Goal: Task Accomplishment & Management: Manage account settings

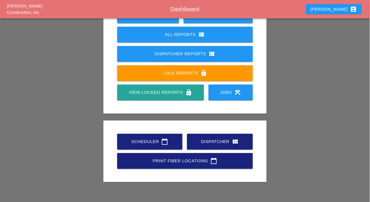
scroll to position [80, 0]
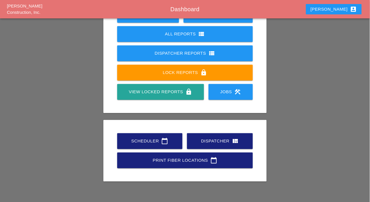
click at [151, 140] on div "Scheduler calendar_today" at bounding box center [149, 140] width 47 height 7
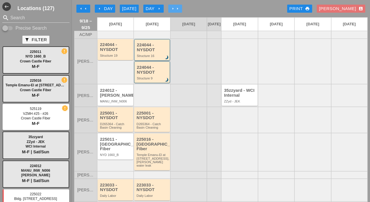
click at [178, 7] on icon "arrow_right" at bounding box center [177, 8] width 5 height 5
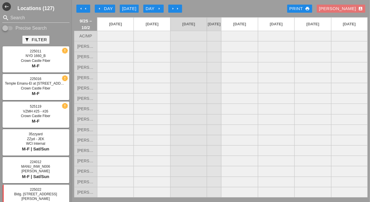
click at [179, 9] on icon "arrow_right" at bounding box center [177, 8] width 5 height 5
click at [136, 11] on div "Today" at bounding box center [129, 8] width 14 height 7
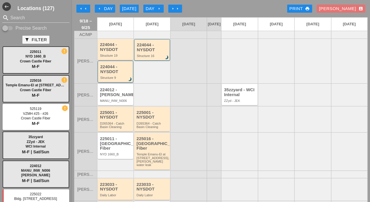
click at [120, 79] on div "224044 - NYSDOT Structure 9 brightness_3" at bounding box center [115, 71] width 31 height 15
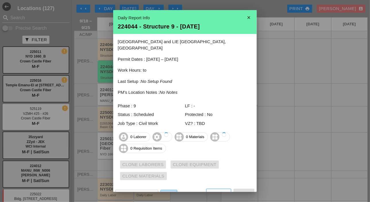
click at [167, 191] on link "View" at bounding box center [169, 194] width 17 height 8
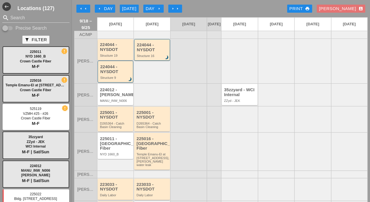
click at [111, 52] on div "224044 - NYSDOT" at bounding box center [116, 46] width 32 height 9
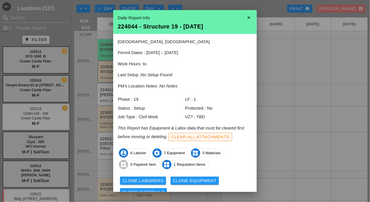
click at [247, 16] on icon "close" at bounding box center [248, 17] width 11 height 11
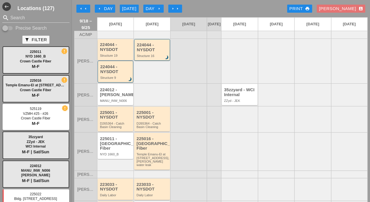
click at [124, 52] on div "224044 - NYSDOT" at bounding box center [116, 46] width 32 height 9
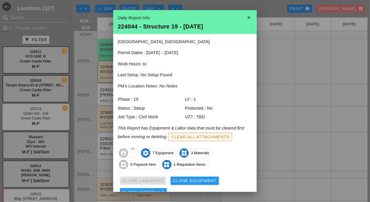
scroll to position [25, 0]
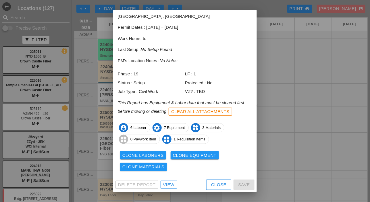
click at [157, 155] on div "Clone Laborers" at bounding box center [142, 155] width 41 height 7
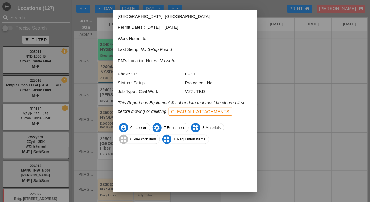
scroll to position [26, 0]
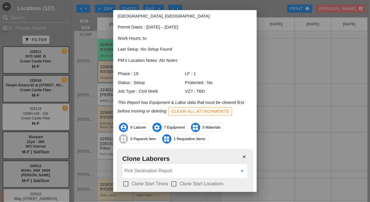
click at [149, 170] on input "Pick Destination Report" at bounding box center [180, 170] width 113 height 9
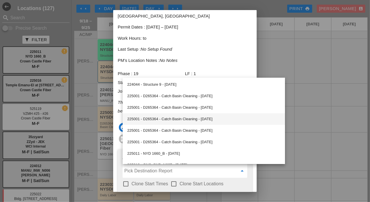
scroll to position [86, 0]
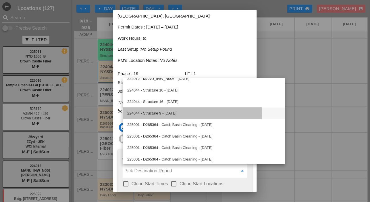
click at [166, 112] on div "224044 - Structure 9 - [DATE]" at bounding box center [203, 113] width 153 height 7
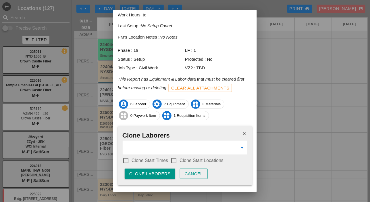
scroll to position [61, 0]
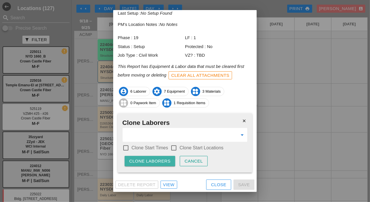
click at [150, 158] on div "Clone Laborers" at bounding box center [149, 161] width 41 height 7
click at [150, 158] on div "Are you sure?" at bounding box center [147, 161] width 36 height 7
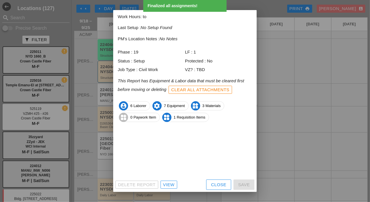
scroll to position [25, 0]
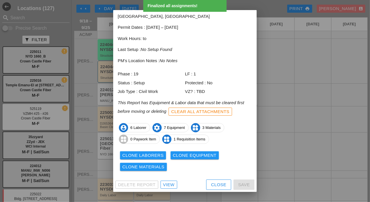
click at [201, 154] on div "Clone Equipment" at bounding box center [195, 155] width 44 height 7
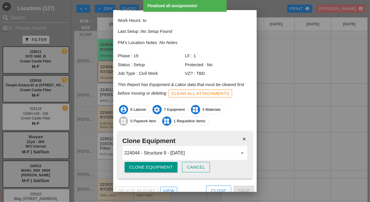
scroll to position [49, 0]
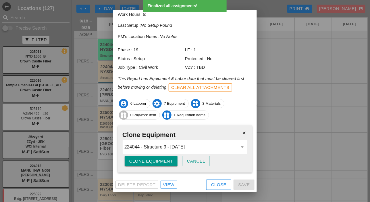
click at [168, 162] on div "Clone Equipment" at bounding box center [151, 161] width 44 height 7
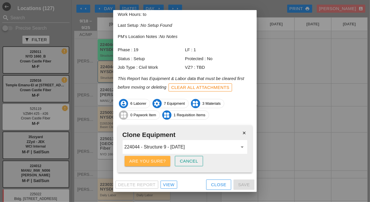
click at [163, 161] on div "Are you sure?" at bounding box center [147, 161] width 36 height 7
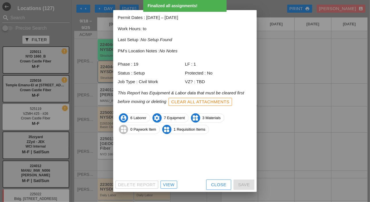
scroll to position [25, 0]
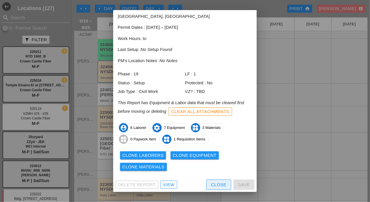
drag, startPoint x: 211, startPoint y: 182, endPoint x: 203, endPoint y: 179, distance: 9.2
click at [211, 182] on div "Close" at bounding box center [218, 184] width 15 height 7
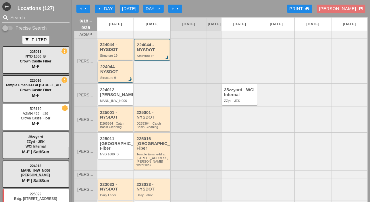
click at [113, 79] on div "224044 - NYSDOT Structure 9 brightness_3" at bounding box center [115, 71] width 31 height 15
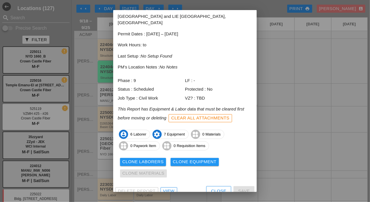
click at [170, 188] on div "View" at bounding box center [168, 191] width 11 height 7
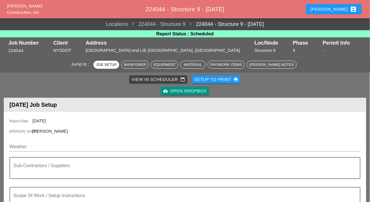
scroll to position [57, 0]
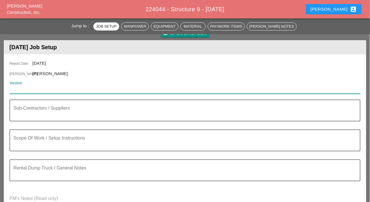
paste input "73° 15% NNW 4 mph"
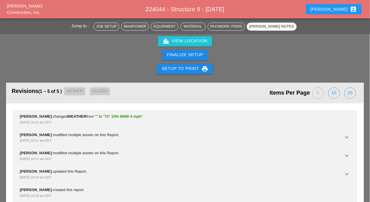
scroll to position [983, 0]
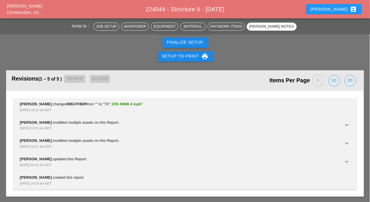
type input "73° 15% NNW 4 mph"
click at [349, 79] on div "20" at bounding box center [350, 80] width 11 height 11
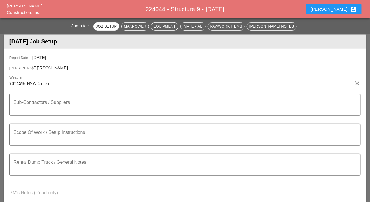
scroll to position [0, 0]
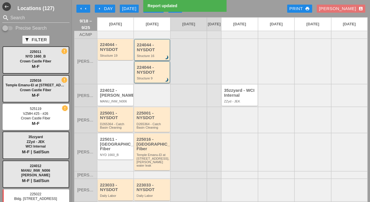
click at [144, 73] on div "224044 - NYSDOT" at bounding box center [152, 69] width 31 height 9
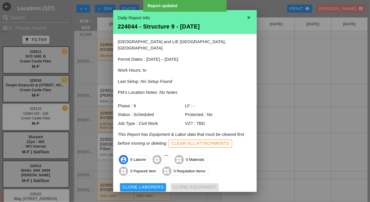
click at [196, 140] on div "Clear All Attachments" at bounding box center [200, 143] width 58 height 7
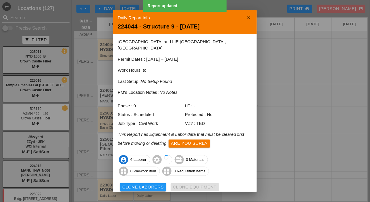
click at [196, 140] on div "Are you sure?" at bounding box center [189, 143] width 36 height 7
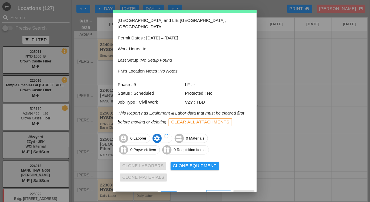
scroll to position [25, 0]
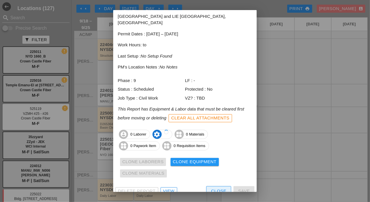
click at [211, 188] on div "Close" at bounding box center [218, 191] width 15 height 7
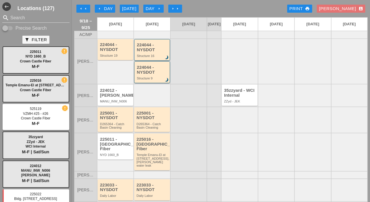
click at [156, 74] on div "224044 - NYSDOT" at bounding box center [152, 69] width 31 height 9
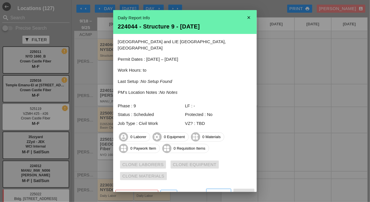
scroll to position [3, 0]
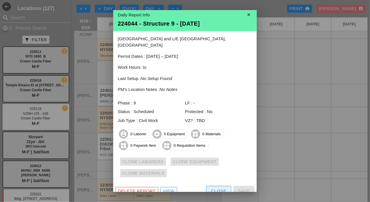
drag, startPoint x: 216, startPoint y: 183, endPoint x: 207, endPoint y: 176, distance: 12.1
click at [216, 188] on div "Close" at bounding box center [218, 191] width 15 height 7
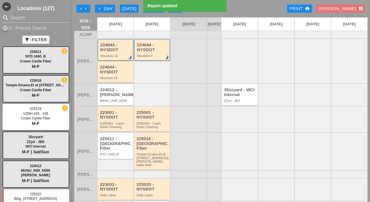
click at [118, 74] on div "224044 - NYSDOT" at bounding box center [116, 69] width 32 height 9
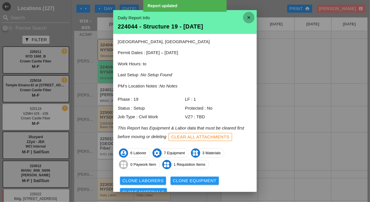
click at [244, 18] on icon "close" at bounding box center [248, 17] width 11 height 11
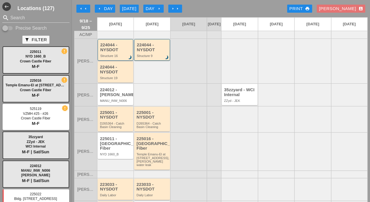
click at [119, 57] on div "224044 - NYSDOT Structure 16 brightness_3" at bounding box center [115, 50] width 31 height 15
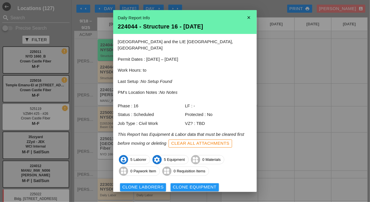
scroll to position [25, 0]
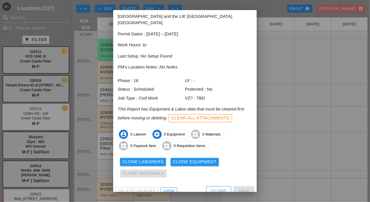
drag, startPoint x: 168, startPoint y: 186, endPoint x: 164, endPoint y: 170, distance: 16.1
click at [168, 188] on div "View" at bounding box center [168, 191] width 11 height 7
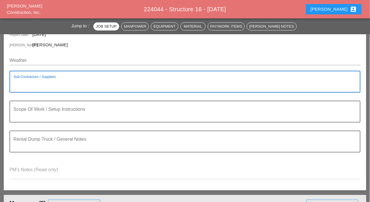
scroll to position [57, 0]
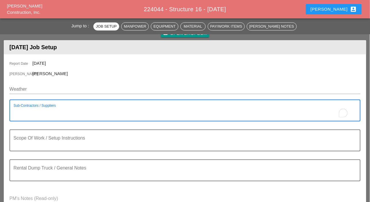
paste textarea "73° 15% NNW 4 mph"
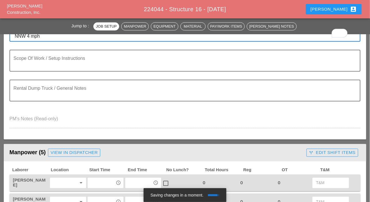
scroll to position [144, 0]
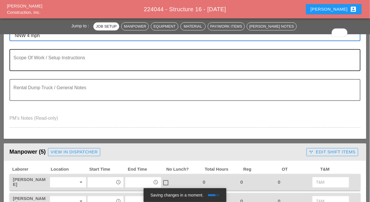
type textarea "73° 15% NNW 4 mph"
click at [20, 64] on textarea "Scope Of Work / Setup Instructions" at bounding box center [183, 64] width 338 height 14
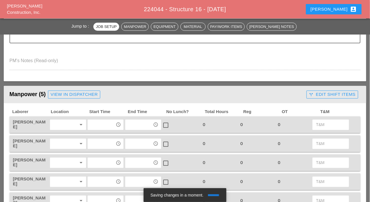
scroll to position [230, 0]
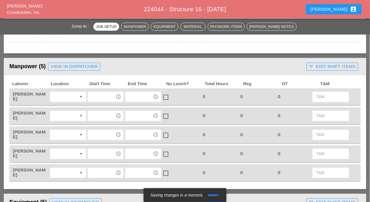
type textarea "WZTC for a left lane closure Continue rebar and wood forming work"
click at [61, 96] on div at bounding box center [64, 96] width 25 height 9
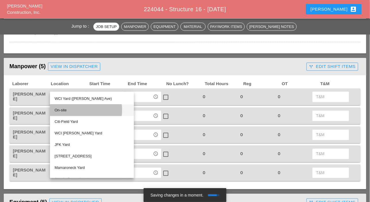
click at [62, 109] on div "On-site" at bounding box center [92, 110] width 75 height 7
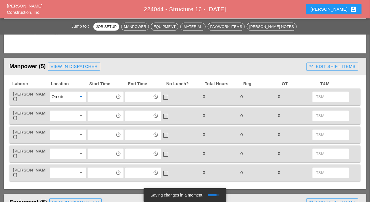
click at [61, 115] on div at bounding box center [64, 115] width 25 height 9
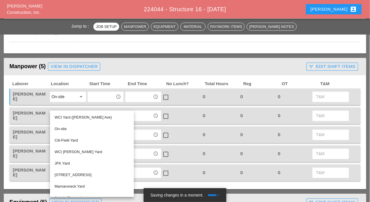
drag, startPoint x: 59, startPoint y: 130, endPoint x: 59, endPoint y: 134, distance: 3.4
click at [59, 130] on div "On-site" at bounding box center [92, 129] width 75 height 7
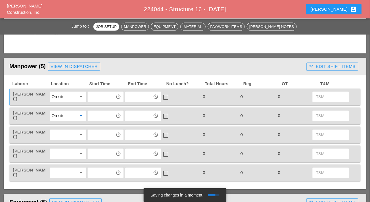
click at [58, 136] on div at bounding box center [64, 134] width 25 height 9
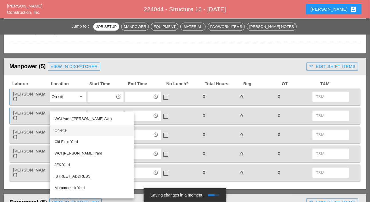
click at [63, 131] on div "On-site" at bounding box center [92, 130] width 75 height 7
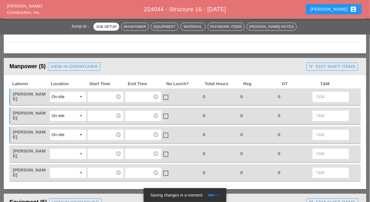
click at [62, 152] on div at bounding box center [64, 153] width 25 height 9
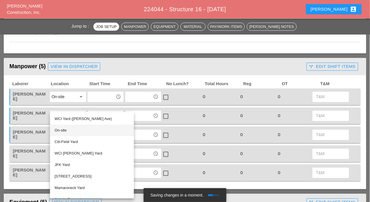
click at [66, 130] on div "On-site" at bounding box center [92, 130] width 75 height 7
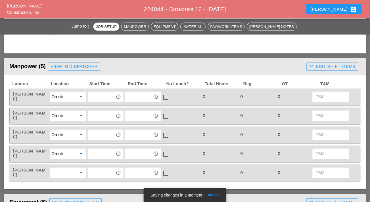
click at [61, 170] on div at bounding box center [64, 172] width 25 height 9
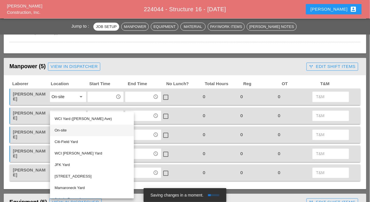
click at [67, 131] on div "On-site" at bounding box center [92, 130] width 75 height 7
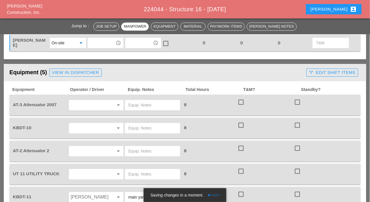
scroll to position [374, 0]
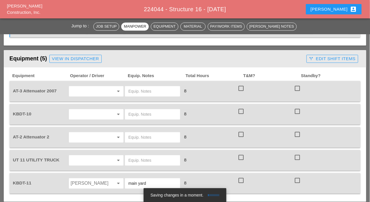
click at [82, 88] on input "text" at bounding box center [88, 90] width 35 height 9
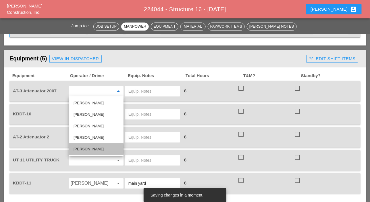
click at [82, 147] on div "Fernando De Souza" at bounding box center [96, 148] width 45 height 7
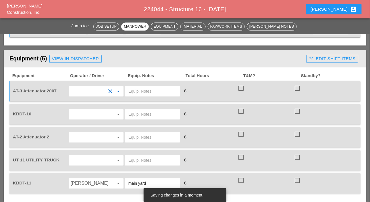
click at [86, 115] on input "text" at bounding box center [88, 113] width 35 height 9
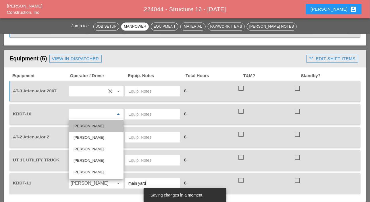
click at [82, 125] on div "Alberto Barajas Flores" at bounding box center [96, 125] width 45 height 7
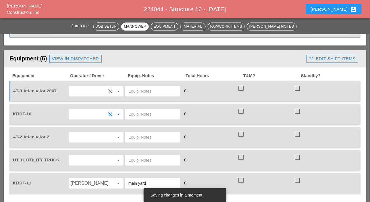
click at [82, 131] on div "arrow_drop_down" at bounding box center [96, 137] width 56 height 16
click at [83, 133] on input "text" at bounding box center [88, 136] width 35 height 9
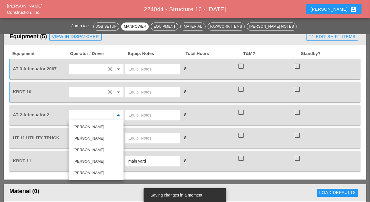
scroll to position [402, 0]
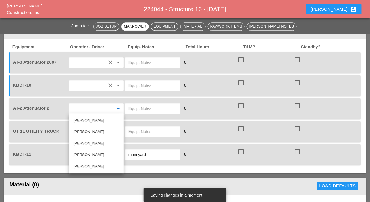
drag, startPoint x: 84, startPoint y: 109, endPoint x: 95, endPoint y: 109, distance: 10.6
click at [84, 109] on input "text" at bounding box center [88, 108] width 35 height 9
click at [148, 108] on input "text" at bounding box center [152, 108] width 48 height 9
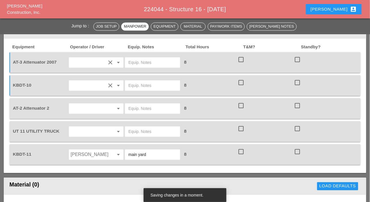
click at [82, 152] on input "Luis Ceja Rodriguez" at bounding box center [88, 154] width 35 height 9
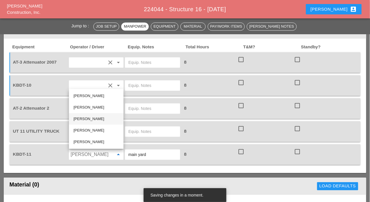
click at [89, 118] on div "Simao Pinheiro" at bounding box center [96, 118] width 45 height 7
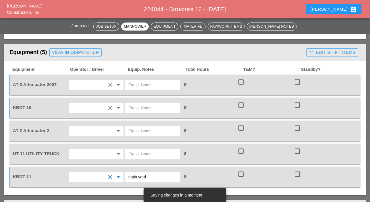
scroll to position [374, 0]
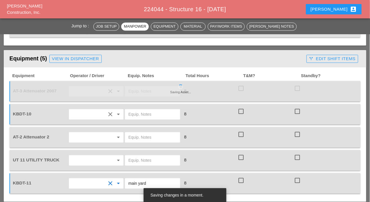
click at [82, 138] on input "text" at bounding box center [88, 136] width 35 height 9
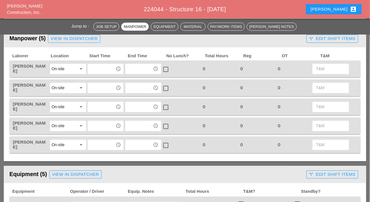
scroll to position [230, 0]
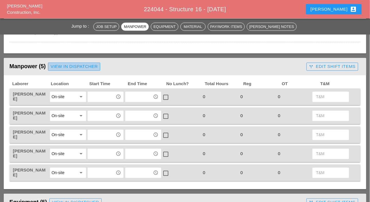
click at [89, 65] on div "View in Dispatcher" at bounding box center [74, 66] width 47 height 7
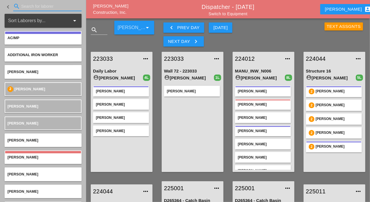
click at [26, 6] on input "Search for laborer" at bounding box center [47, 6] width 52 height 9
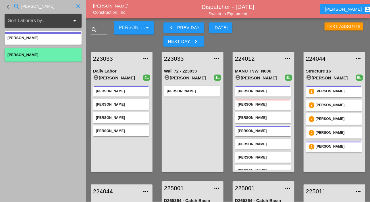
type input "fred"
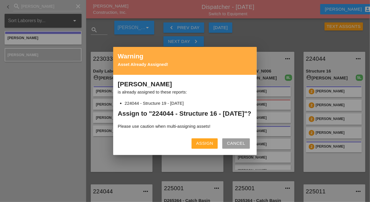
click at [201, 147] on div "Assign" at bounding box center [204, 143] width 17 height 7
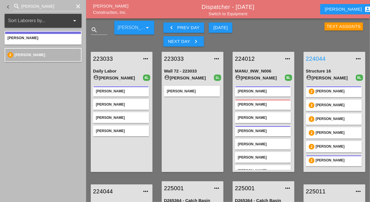
click at [317, 58] on link "224044" at bounding box center [329, 58] width 46 height 9
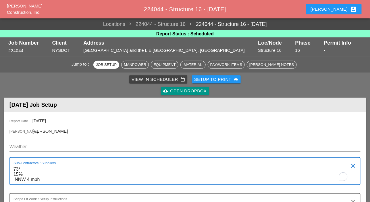
drag, startPoint x: 14, startPoint y: 168, endPoint x: 49, endPoint y: 184, distance: 38.3
click at [50, 184] on textarea "73° 15% NNW 4 mph" at bounding box center [183, 174] width 338 height 20
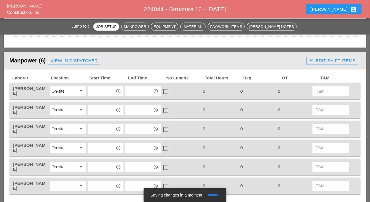
scroll to position [230, 0]
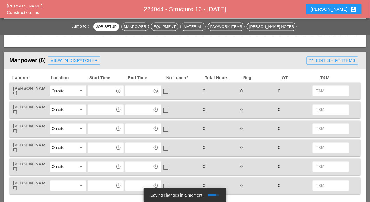
type input "73° 15% NNW 4 mph"
click at [60, 188] on div at bounding box center [64, 185] width 25 height 9
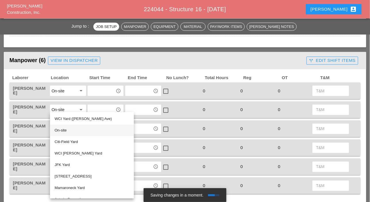
click at [66, 132] on div "On-site" at bounding box center [92, 130] width 75 height 7
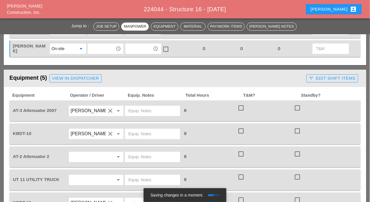
scroll to position [374, 0]
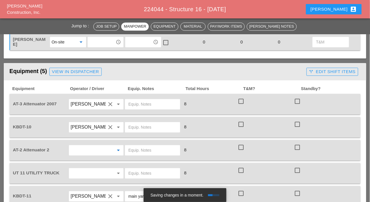
click at [81, 150] on input "text" at bounding box center [88, 149] width 35 height 9
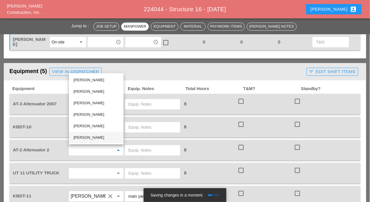
click at [83, 135] on div "Freddie Rodas Torres" at bounding box center [96, 137] width 45 height 7
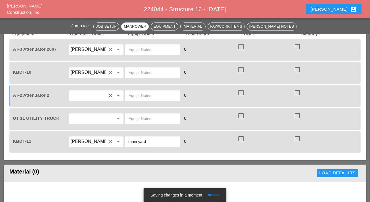
scroll to position [431, 0]
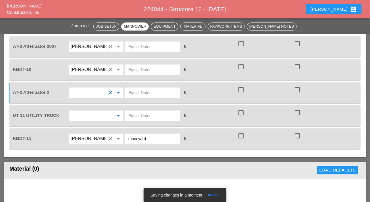
click at [88, 115] on input "text" at bounding box center [88, 115] width 35 height 9
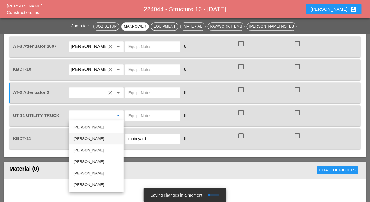
drag, startPoint x: 82, startPoint y: 138, endPoint x: 94, endPoint y: 129, distance: 15.3
click at [82, 138] on div "Guido Padilla" at bounding box center [96, 138] width 45 height 7
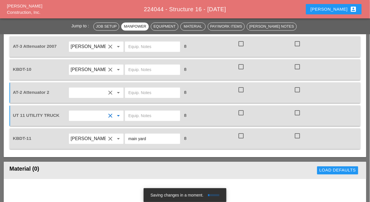
click at [129, 117] on input "text" at bounding box center [152, 115] width 48 height 9
drag, startPoint x: 154, startPoint y: 139, endPoint x: 128, endPoint y: 140, distance: 26.2
click at [128, 140] on div "main yard" at bounding box center [152, 138] width 55 height 10
click at [141, 113] on input "text" at bounding box center [152, 115] width 48 height 9
paste input "main yard"
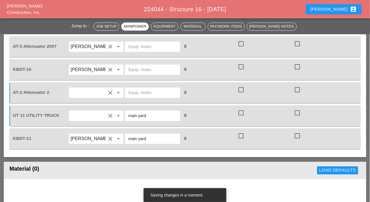
type input "main yard"
click at [140, 92] on input "text" at bounding box center [152, 92] width 48 height 9
click at [139, 69] on input "text" at bounding box center [152, 69] width 48 height 9
paste input "main yard"
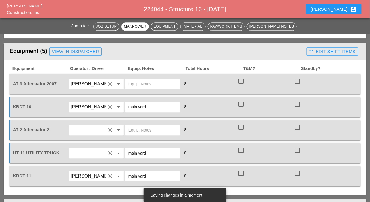
scroll to position [374, 0]
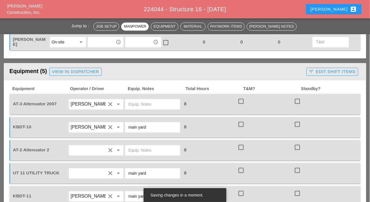
type input "main yard"
click at [133, 104] on input "text" at bounding box center [152, 103] width 48 height 9
drag, startPoint x: 154, startPoint y: 104, endPoint x: 125, endPoint y: 105, distance: 28.7
click at [125, 105] on div "Bruckner yard" at bounding box center [152, 104] width 55 height 10
type input "Bruckner yard"
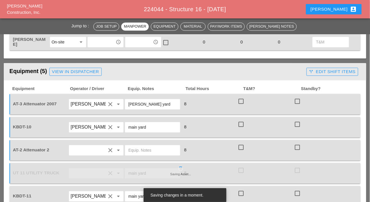
click at [137, 148] on input "text" at bounding box center [152, 149] width 48 height 9
paste input "Bruckner yard"
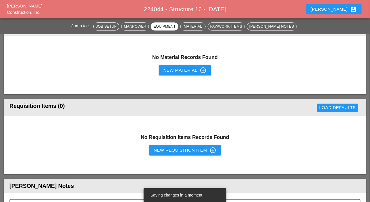
scroll to position [575, 0]
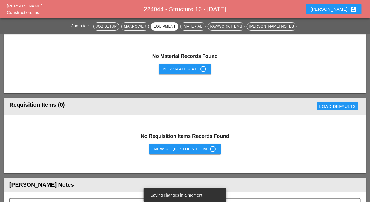
type input "Bruckner yard"
click at [159, 149] on div "New Requisition Item control_point" at bounding box center [185, 148] width 63 height 7
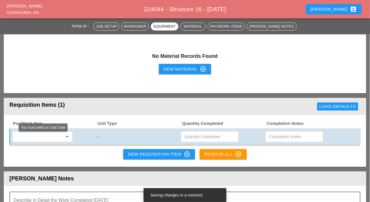
click at [35, 136] on input "text" at bounding box center [38, 136] width 48 height 9
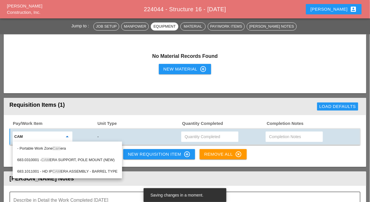
drag, startPoint x: 61, startPoint y: 148, endPoint x: 72, endPoint y: 150, distance: 11.6
click at [61, 148] on div "- Portable Work Zone Cam era" at bounding box center [67, 148] width 100 height 7
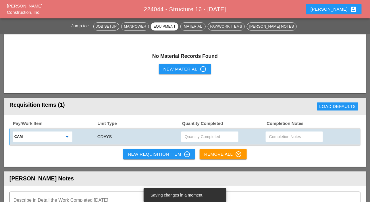
type input "- Portable Work Zone Camera"
click at [190, 136] on input "text" at bounding box center [210, 136] width 50 height 9
type input "2"
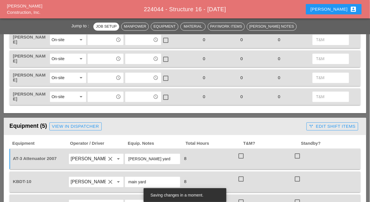
scroll to position [345, 0]
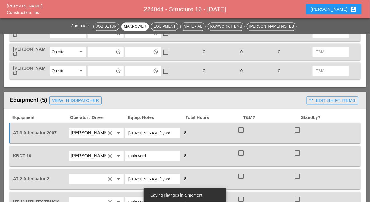
drag, startPoint x: 145, startPoint y: 132, endPoint x: 127, endPoint y: 134, distance: 18.7
click at [127, 134] on div "Bruckner yard" at bounding box center [152, 133] width 55 height 10
type input "4"
paste input "Bruckner yard"
type input "Bruckner yard"
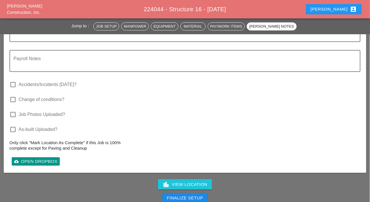
scroll to position [804, 0]
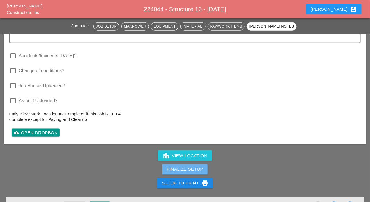
click at [184, 168] on div "Finalize Setup" at bounding box center [185, 169] width 36 height 7
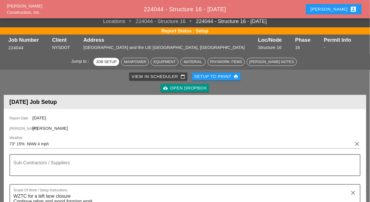
scroll to position [0, 0]
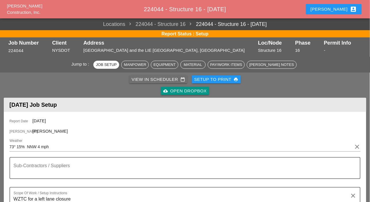
click at [152, 78] on div "View in Scheduler calendar_today" at bounding box center [158, 79] width 53 height 7
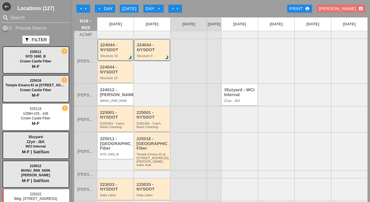
click at [147, 128] on div "D265364 - Catch Basin Cleaning" at bounding box center [152, 125] width 32 height 7
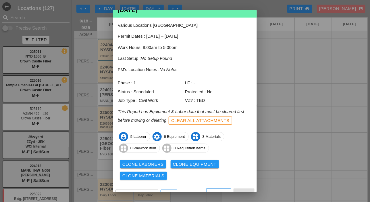
scroll to position [31, 0]
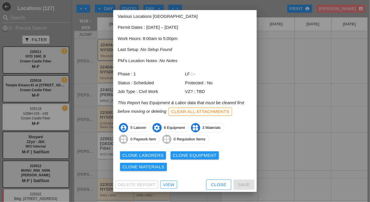
click at [171, 184] on div "View" at bounding box center [168, 184] width 11 height 7
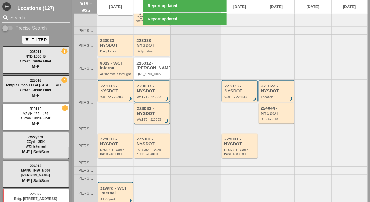
scroll to position [158, 0]
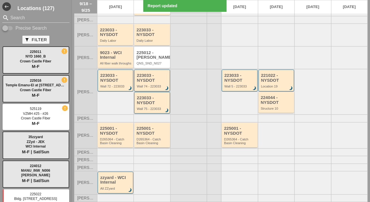
click at [147, 140] on div "D265364 - Catch Basin Cleaning" at bounding box center [152, 140] width 32 height 7
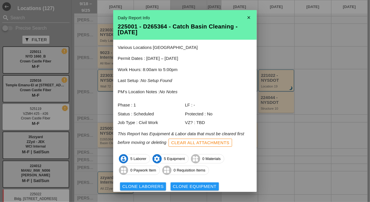
scroll to position [31, 0]
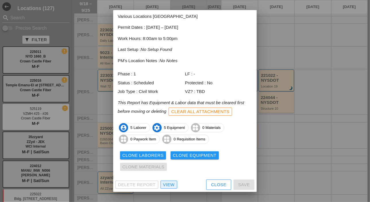
drag, startPoint x: 171, startPoint y: 186, endPoint x: 170, endPoint y: 176, distance: 10.1
click at [171, 186] on div "View" at bounding box center [168, 184] width 11 height 7
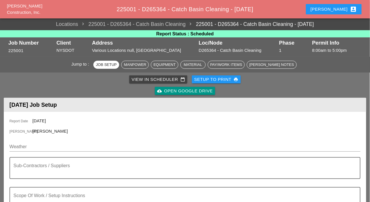
click at [142, 81] on div "View in Scheduler calendar_today" at bounding box center [158, 79] width 53 height 7
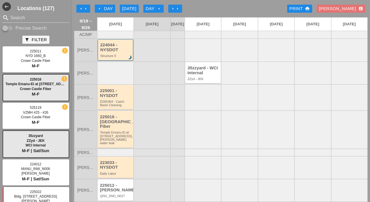
click at [101, 8] on icon "arrow_left" at bounding box center [99, 8] width 5 height 5
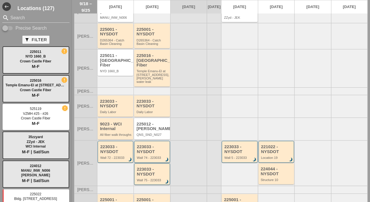
scroll to position [14, 0]
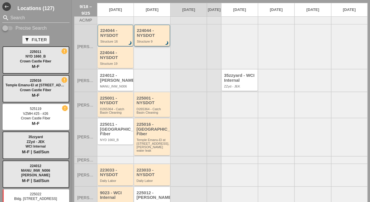
click at [148, 38] on div "224044 - NYSDOT" at bounding box center [152, 32] width 31 height 9
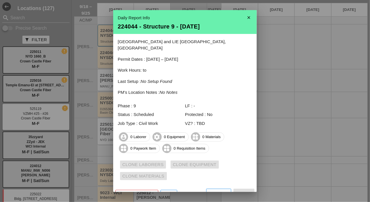
scroll to position [3, 0]
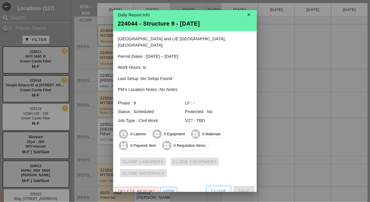
click at [166, 188] on div "View" at bounding box center [168, 191] width 11 height 7
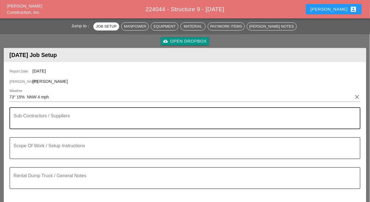
scroll to position [57, 0]
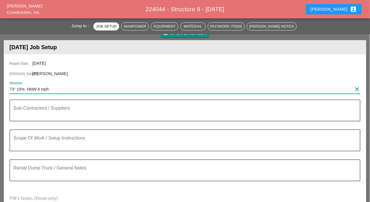
drag, startPoint x: 58, startPoint y: 88, endPoint x: 6, endPoint y: 91, distance: 52.4
click at [7, 89] on div "Report Date 09/19/2025 Foreman Filipe Silva Weather 73° 15% NNW 4 mph clear Sub…" at bounding box center [185, 136] width 363 height 165
paste input "Fri 19 Mostly Sunny 85° /62° 4% NW 8"
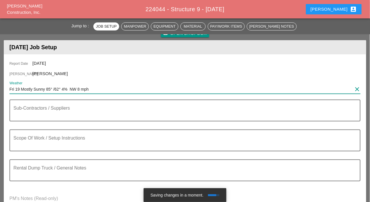
type input "Fri 19 Mostly Sunny 85° /62° 4% NW 8 mph"
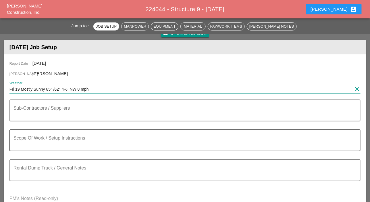
click at [27, 140] on textarea "Scope Of Work / Setup Instructions" at bounding box center [183, 144] width 338 height 14
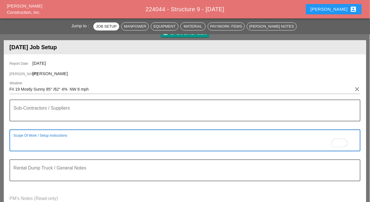
paste textarea "WORK ZONE [B] - LONG ISLAND EXPY - SERVICE ROAD EAST BOUND ON QUEENS MIDTOWN EX…"
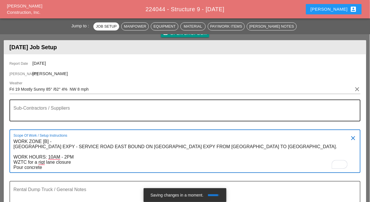
type textarea "WORK ZONE [B] - LONG ISLAND EXPY - SERVICE ROAD EAST BOUND ON QUEENS MIDTOWN EX…"
click at [53, 114] on textarea "Sub-Contractors / Suppliers" at bounding box center [183, 114] width 338 height 14
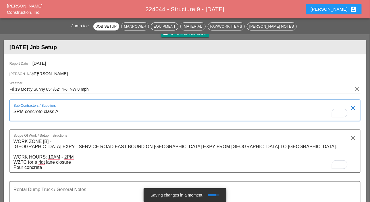
scroll to position [86, 0]
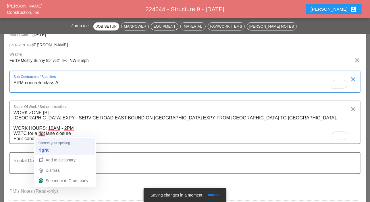
type textarea "SRM concrete class A"
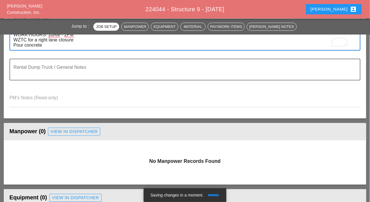
scroll to position [201, 0]
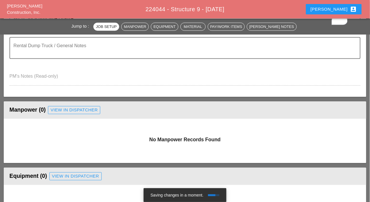
type textarea "WORK ZONE [B] - [GEOGRAPHIC_DATA] EXPY - SERVICE ROAD EAST BOUND ON [GEOGRAPHIC…"
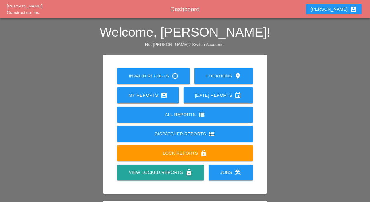
scroll to position [80, 0]
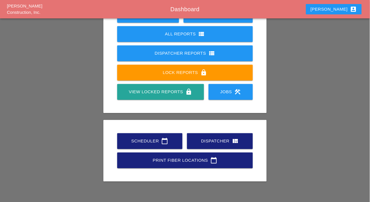
click at [147, 137] on link "Scheduler calendar_today" at bounding box center [149, 141] width 65 height 16
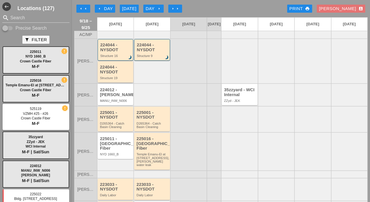
click at [120, 79] on div "224044 - NYSDOT Structure 19" at bounding box center [116, 72] width 32 height 15
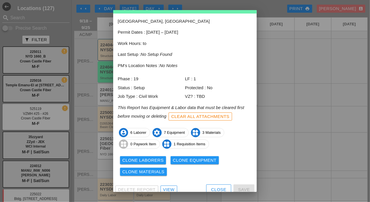
scroll to position [25, 0]
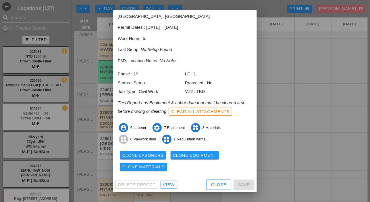
click at [165, 184] on div "View" at bounding box center [168, 184] width 11 height 7
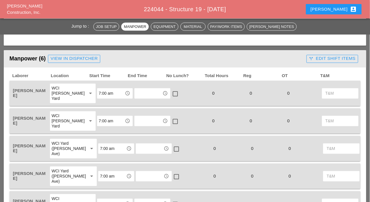
scroll to position [287, 0]
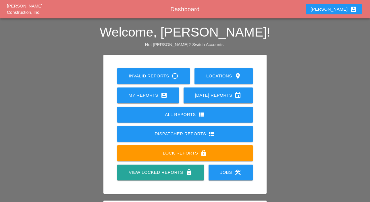
scroll to position [80, 0]
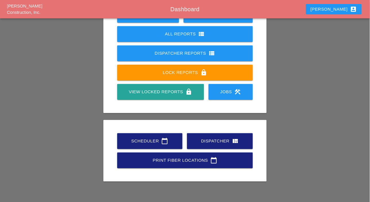
click at [149, 145] on link "Scheduler calendar_today" at bounding box center [149, 141] width 65 height 16
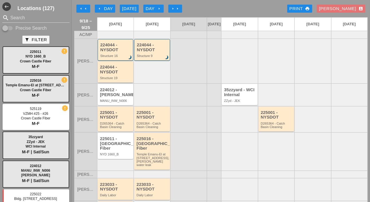
click at [109, 74] on div "224044 - NYSDOT" at bounding box center [116, 69] width 32 height 9
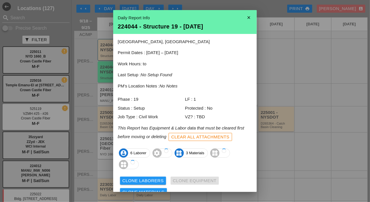
scroll to position [25, 0]
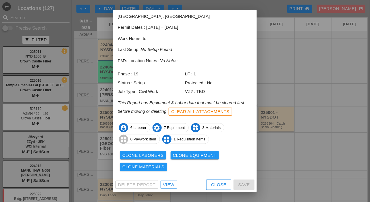
click at [137, 155] on div "Clone Laborers" at bounding box center [142, 155] width 41 height 7
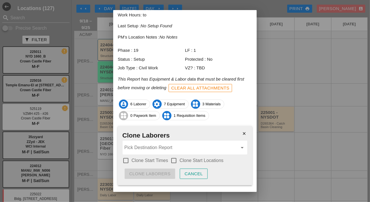
scroll to position [61, 0]
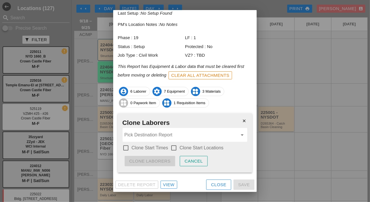
click at [124, 146] on div at bounding box center [126, 148] width 10 height 10
checkbox input "true"
click at [175, 146] on div at bounding box center [174, 148] width 10 height 10
checkbox input "true"
click at [175, 138] on input "Pick Destination Report" at bounding box center [180, 134] width 113 height 9
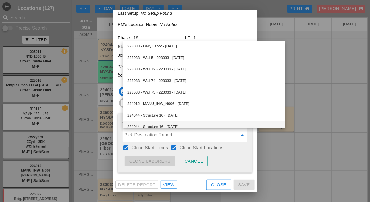
scroll to position [57, 0]
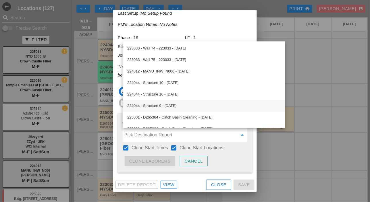
click at [166, 105] on div "224044 - Structure 9 - [DATE]" at bounding box center [203, 105] width 153 height 7
type input "224044 - Structure 9 - [DATE]"
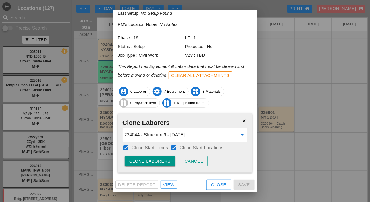
click at [152, 160] on div "Clone Laborers" at bounding box center [149, 161] width 41 height 7
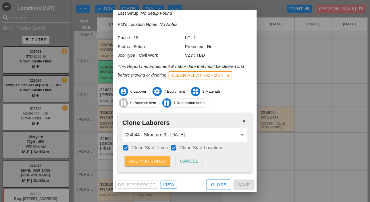
click at [152, 160] on div "Are you sure?" at bounding box center [147, 161] width 36 height 7
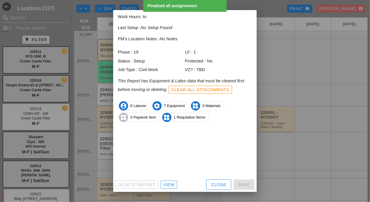
scroll to position [25, 0]
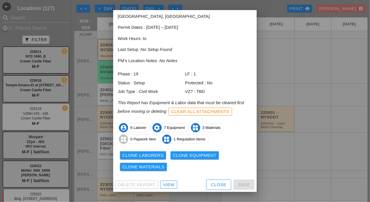
click at [200, 156] on div "Clone Equipment" at bounding box center [195, 155] width 44 height 7
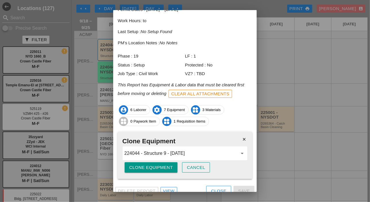
scroll to position [49, 0]
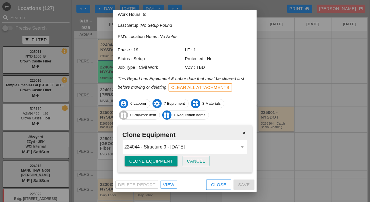
click at [171, 160] on div "Clone Equipment" at bounding box center [151, 161] width 44 height 7
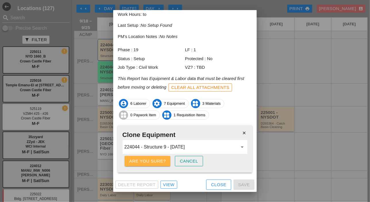
click at [165, 161] on div "Are you sure?" at bounding box center [147, 161] width 36 height 7
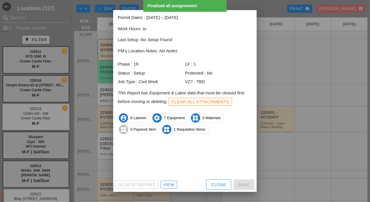
scroll to position [25, 0]
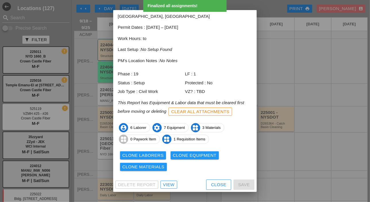
click at [157, 165] on div "Clone Materials" at bounding box center [143, 166] width 42 height 7
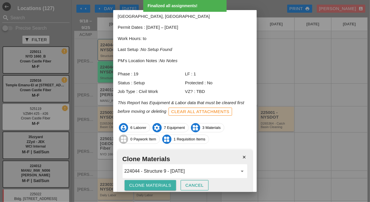
click at [160, 184] on div "Clone Materials" at bounding box center [150, 185] width 42 height 7
click at [161, 184] on div "Are you sure?" at bounding box center [147, 185] width 36 height 7
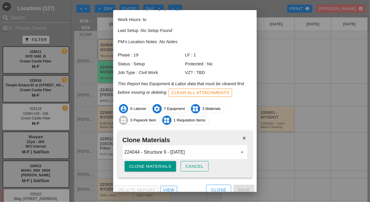
scroll to position [49, 0]
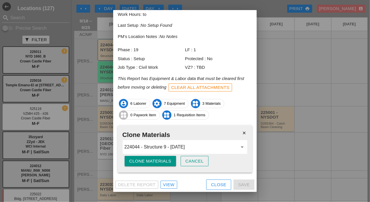
click at [170, 159] on div "Clone Materials" at bounding box center [150, 161] width 42 height 7
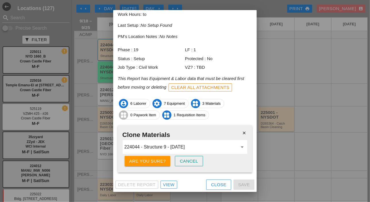
click at [166, 161] on button "Are you sure?" at bounding box center [148, 161] width 46 height 10
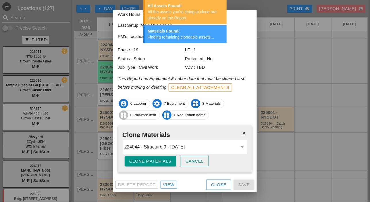
click at [213, 183] on div "Close" at bounding box center [218, 184] width 15 height 7
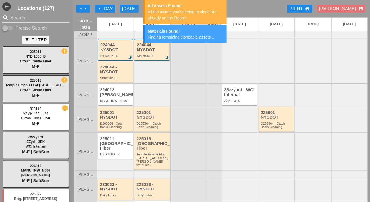
click at [146, 124] on div "225001 - NYSDOT D265364 - Catch Basin Cleaning" at bounding box center [152, 119] width 32 height 18
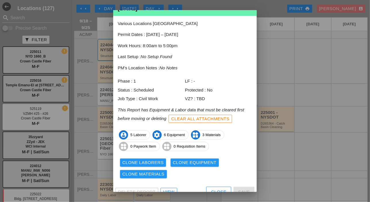
scroll to position [29, 0]
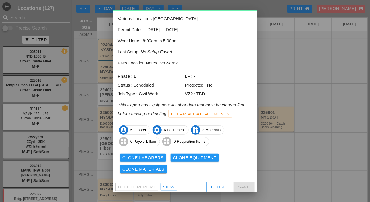
click at [207, 183] on button "Close" at bounding box center [218, 187] width 25 height 10
